Goal: Browse casually

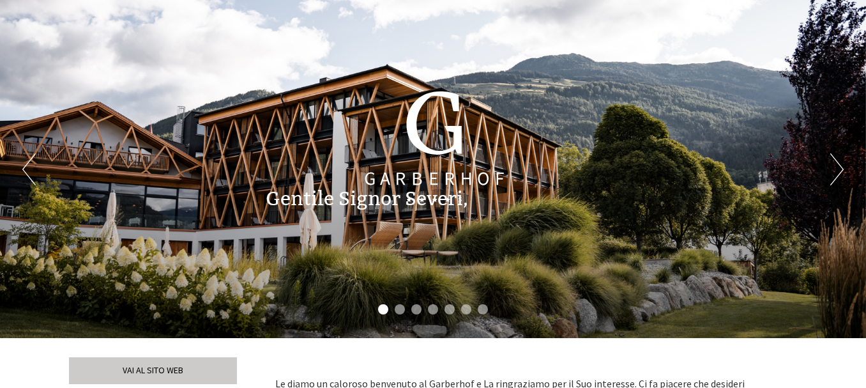
click at [844, 169] on div "Previous Next 1 2 3 4 5 6 7" at bounding box center [433, 169] width 866 height 338
click at [841, 168] on button "Next" at bounding box center [836, 169] width 13 height 32
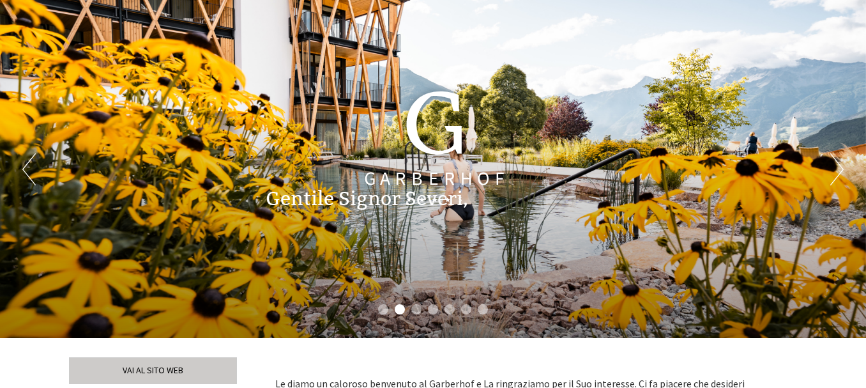
click at [840, 168] on button "Next" at bounding box center [836, 169] width 13 height 32
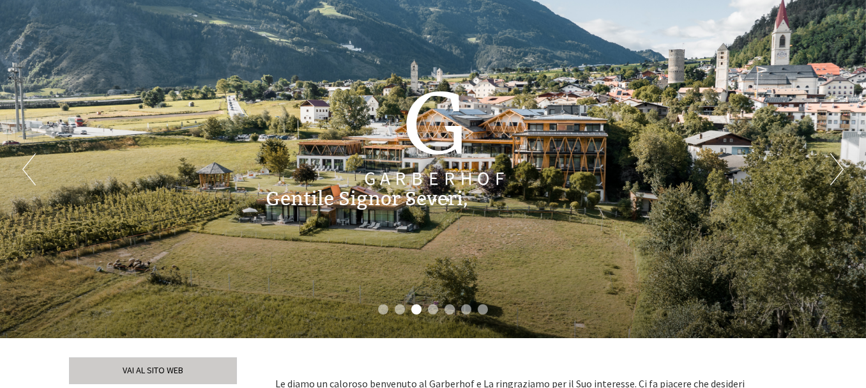
click at [840, 168] on button "Next" at bounding box center [836, 169] width 13 height 32
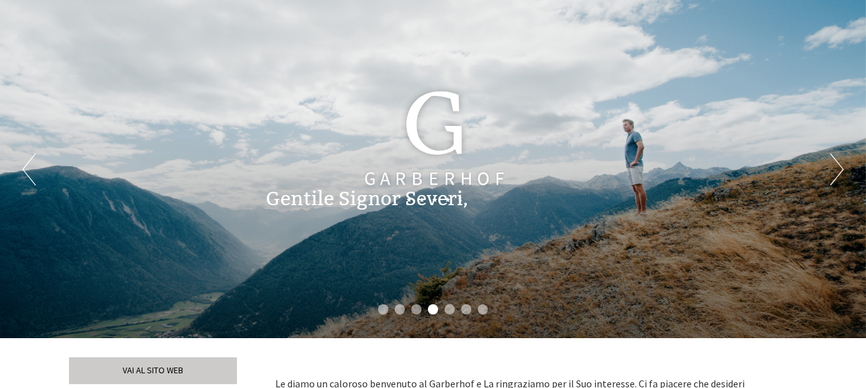
click at [26, 163] on button "Previous" at bounding box center [28, 169] width 13 height 32
click at [840, 164] on button "Next" at bounding box center [836, 169] width 13 height 32
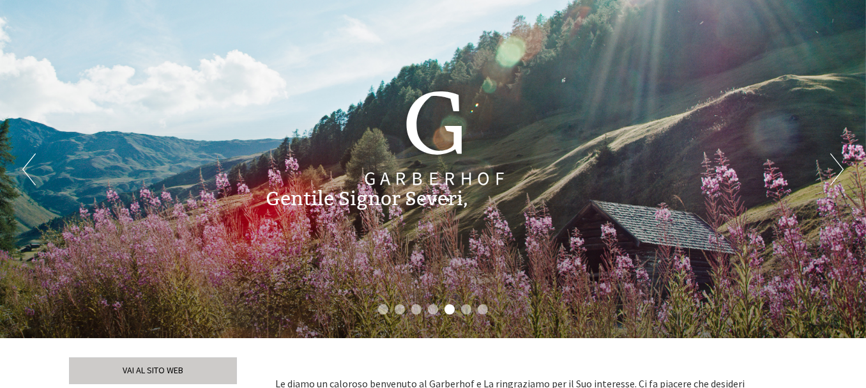
click at [838, 167] on button "Next" at bounding box center [836, 169] width 13 height 32
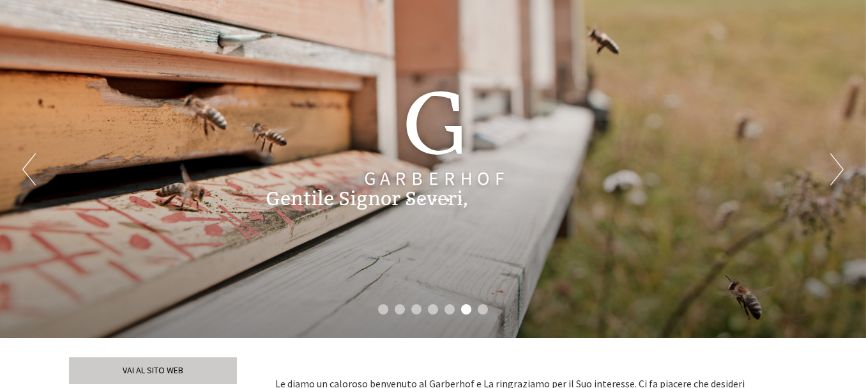
click at [838, 167] on button "Next" at bounding box center [836, 169] width 13 height 32
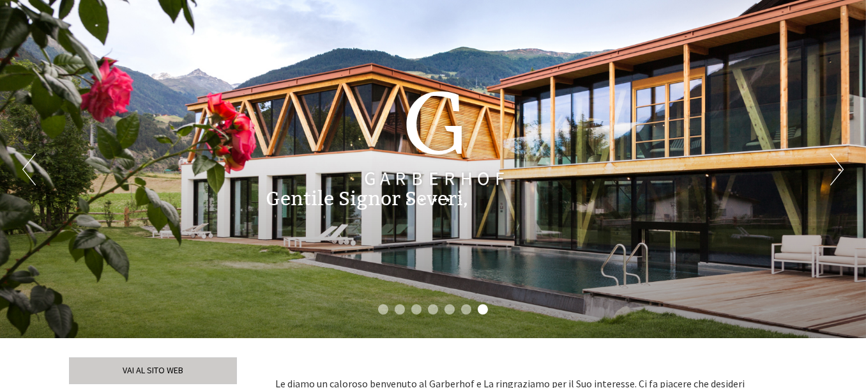
click at [838, 167] on button "Next" at bounding box center [836, 169] width 13 height 32
